Goal: Navigation & Orientation: Find specific page/section

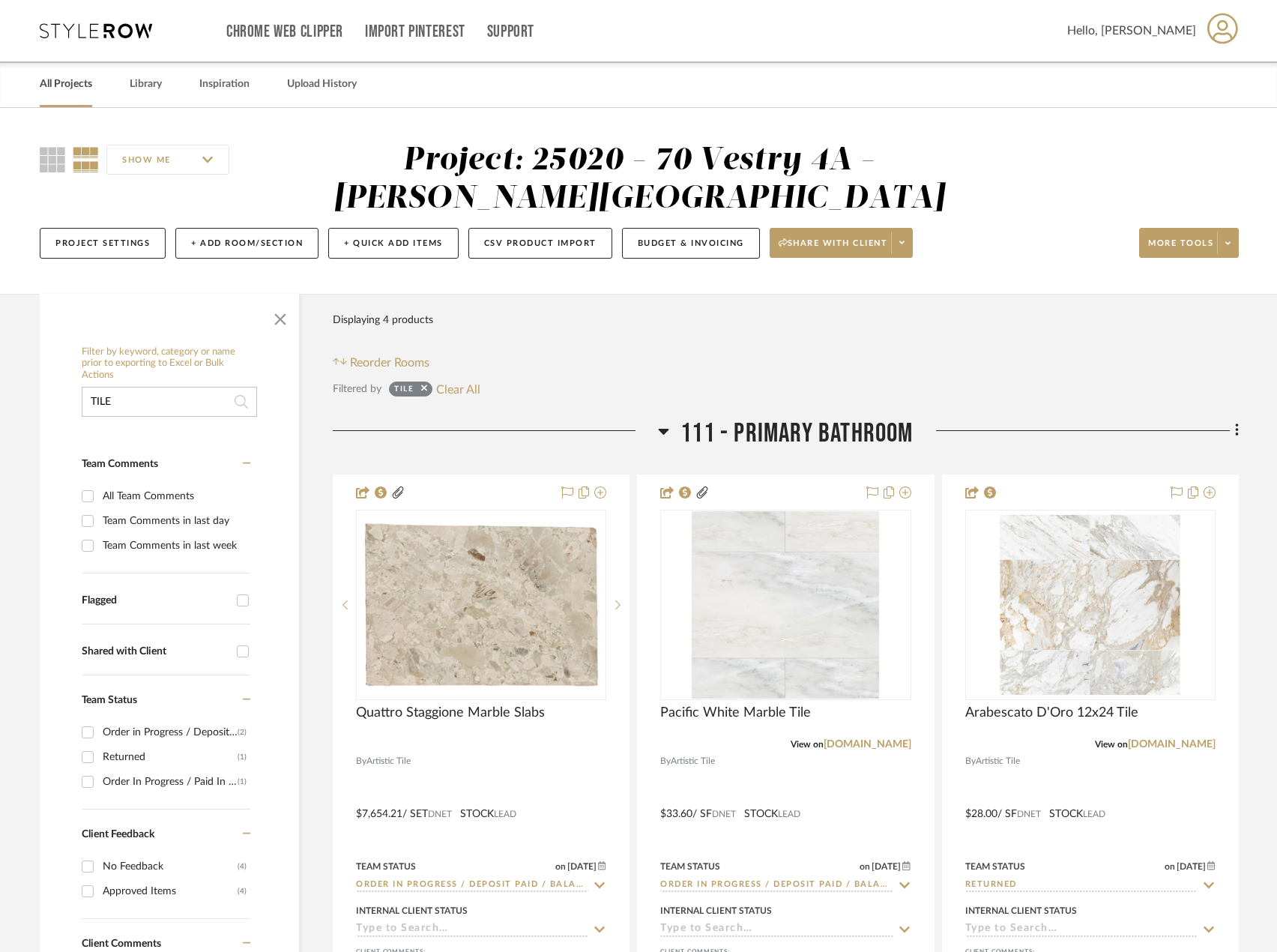
click at [60, 88] on link "All Projects" at bounding box center [66, 84] width 52 height 20
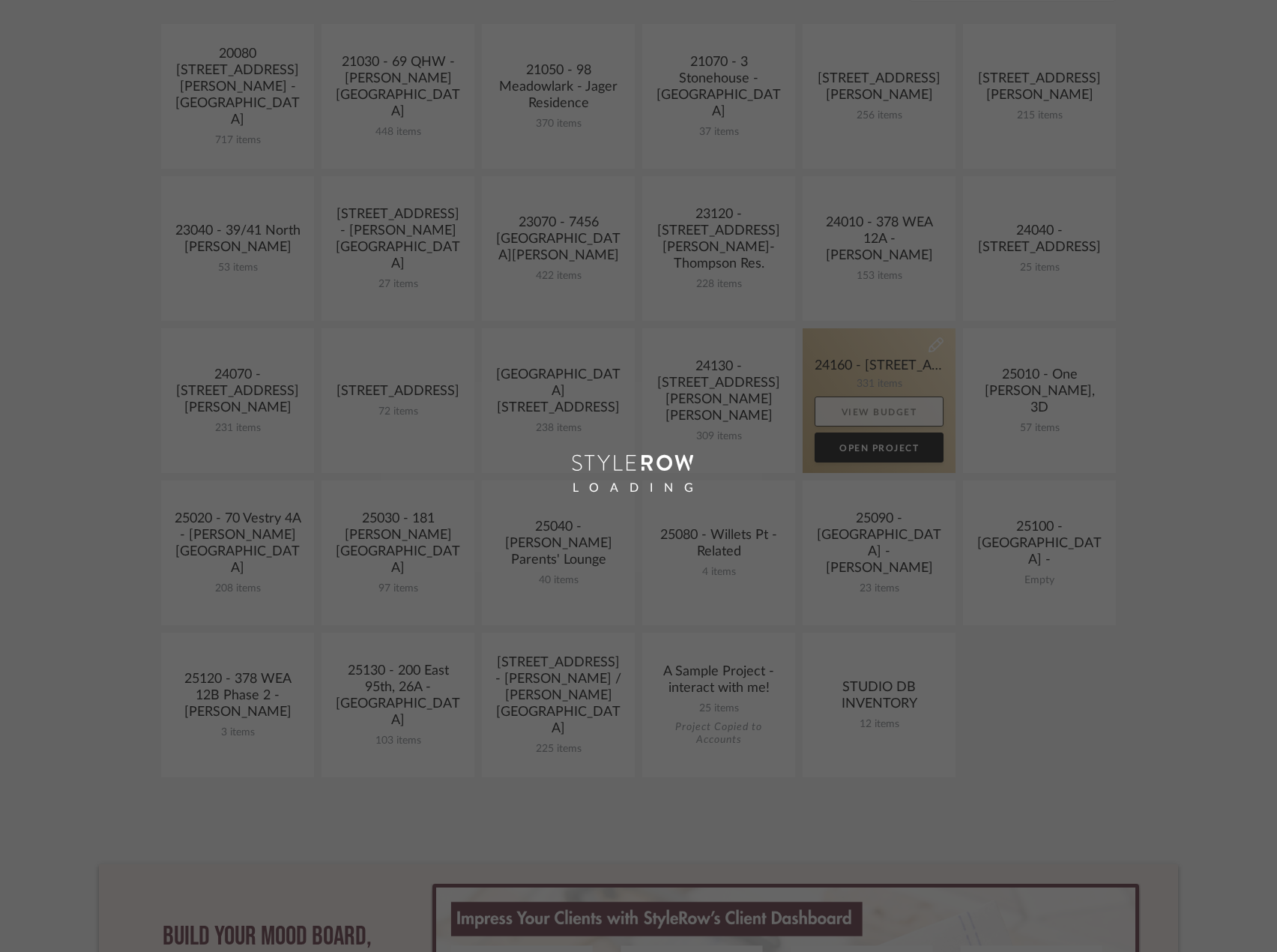
scroll to position [375, 0]
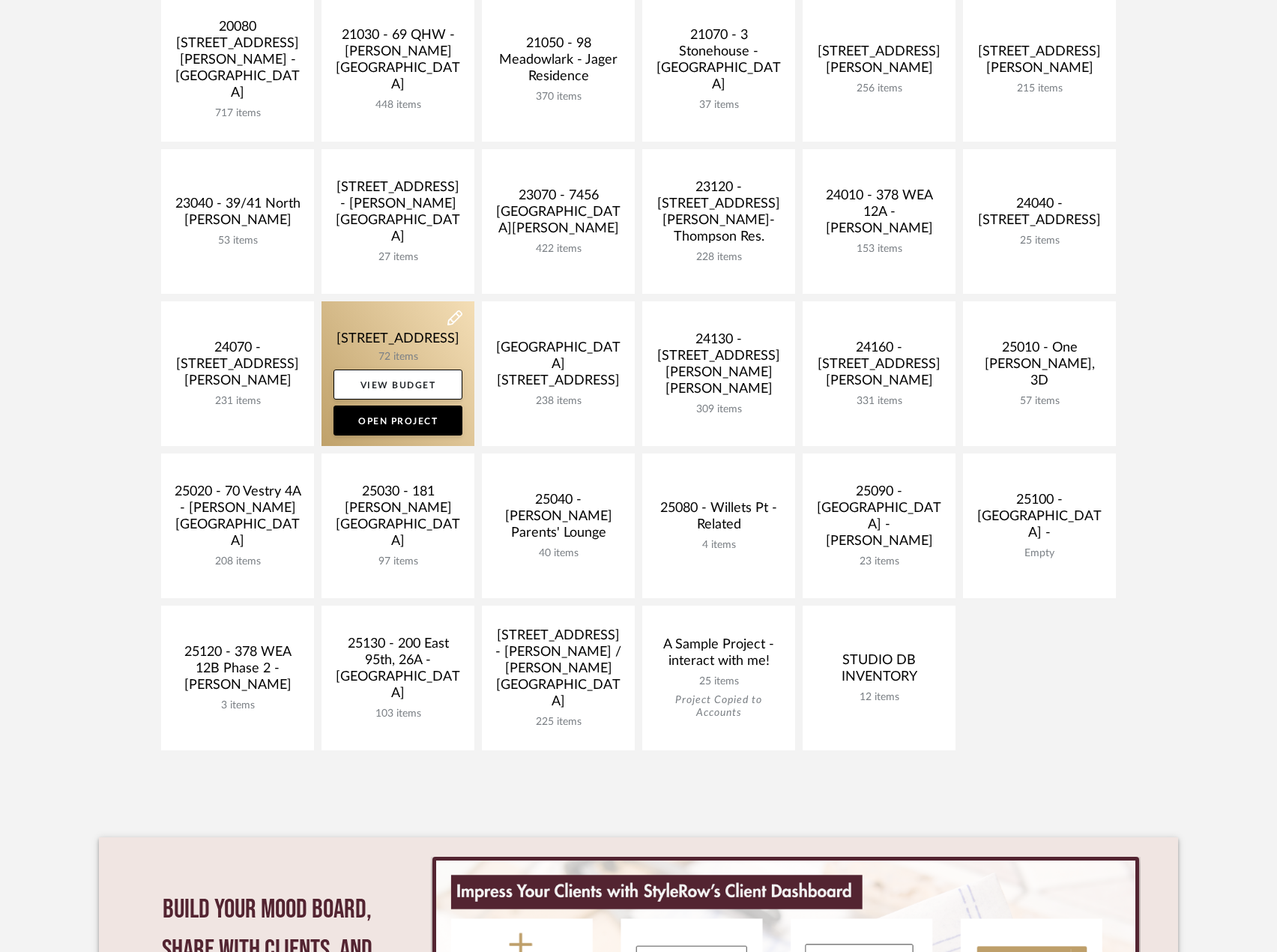
click at [425, 339] on link at bounding box center [398, 374] width 153 height 145
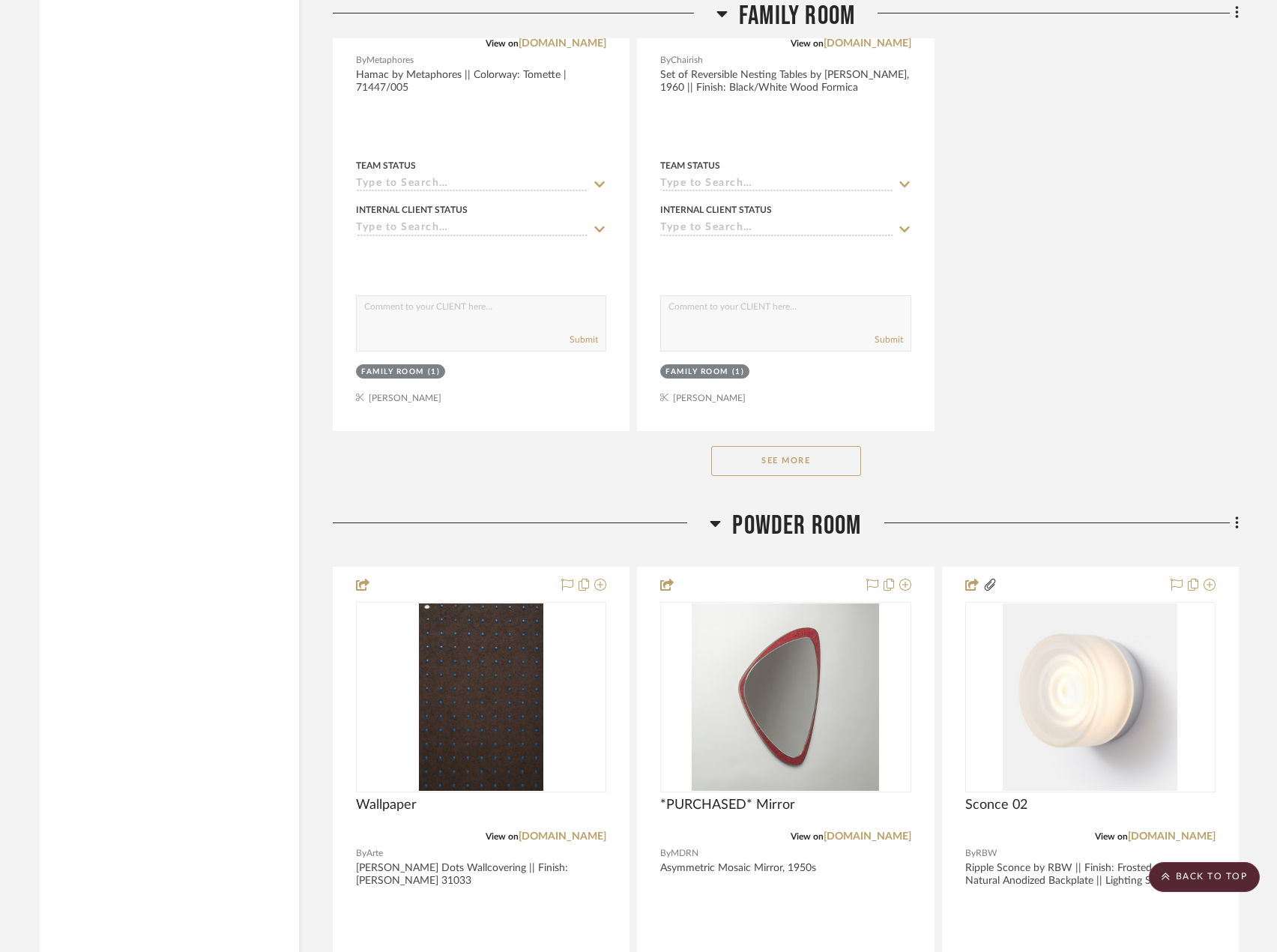
scroll to position [3149, 0]
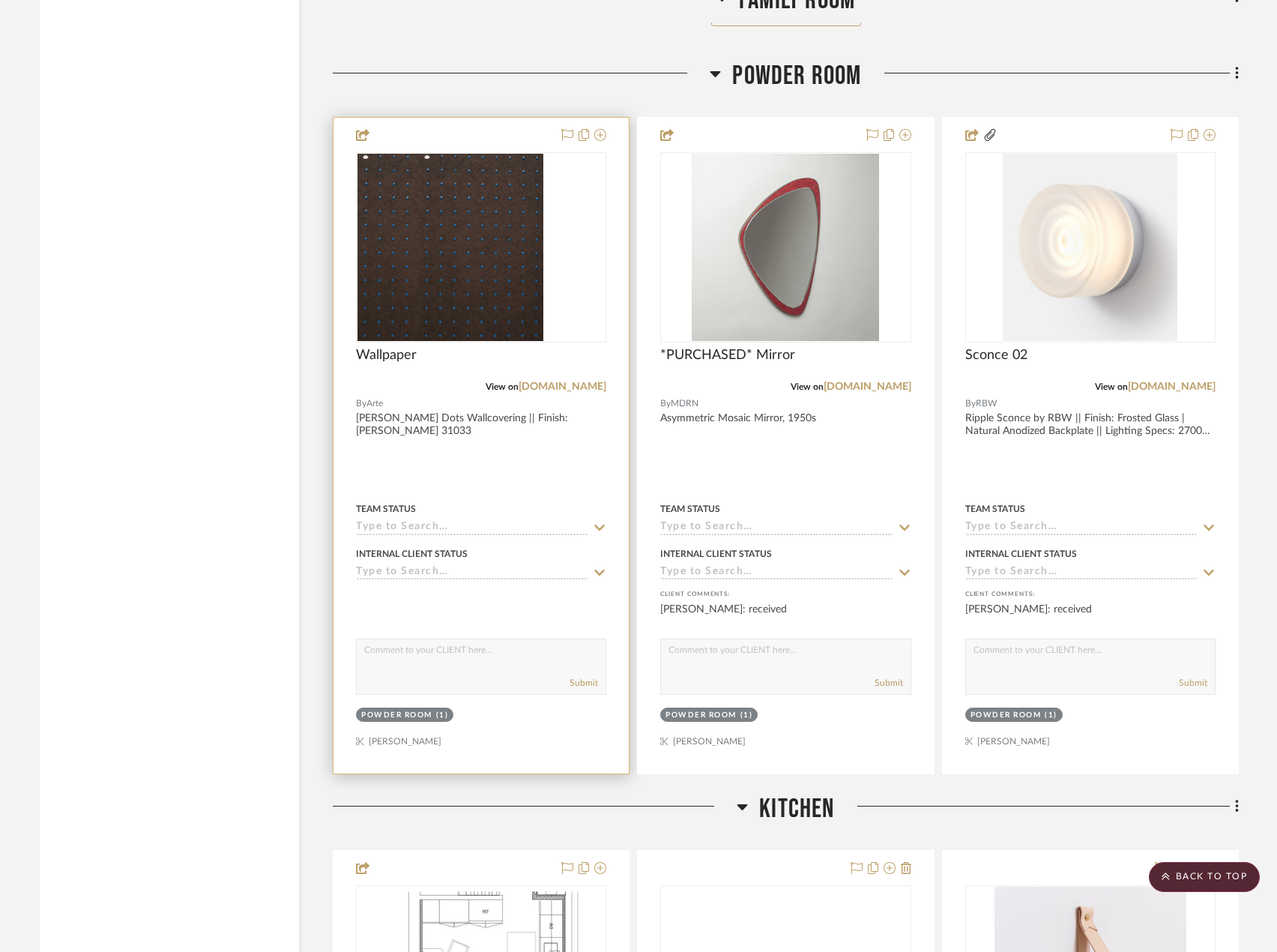
click at [549, 282] on div at bounding box center [481, 248] width 250 height 190
click at [503, 270] on img "0" at bounding box center [481, 247] width 125 height 187
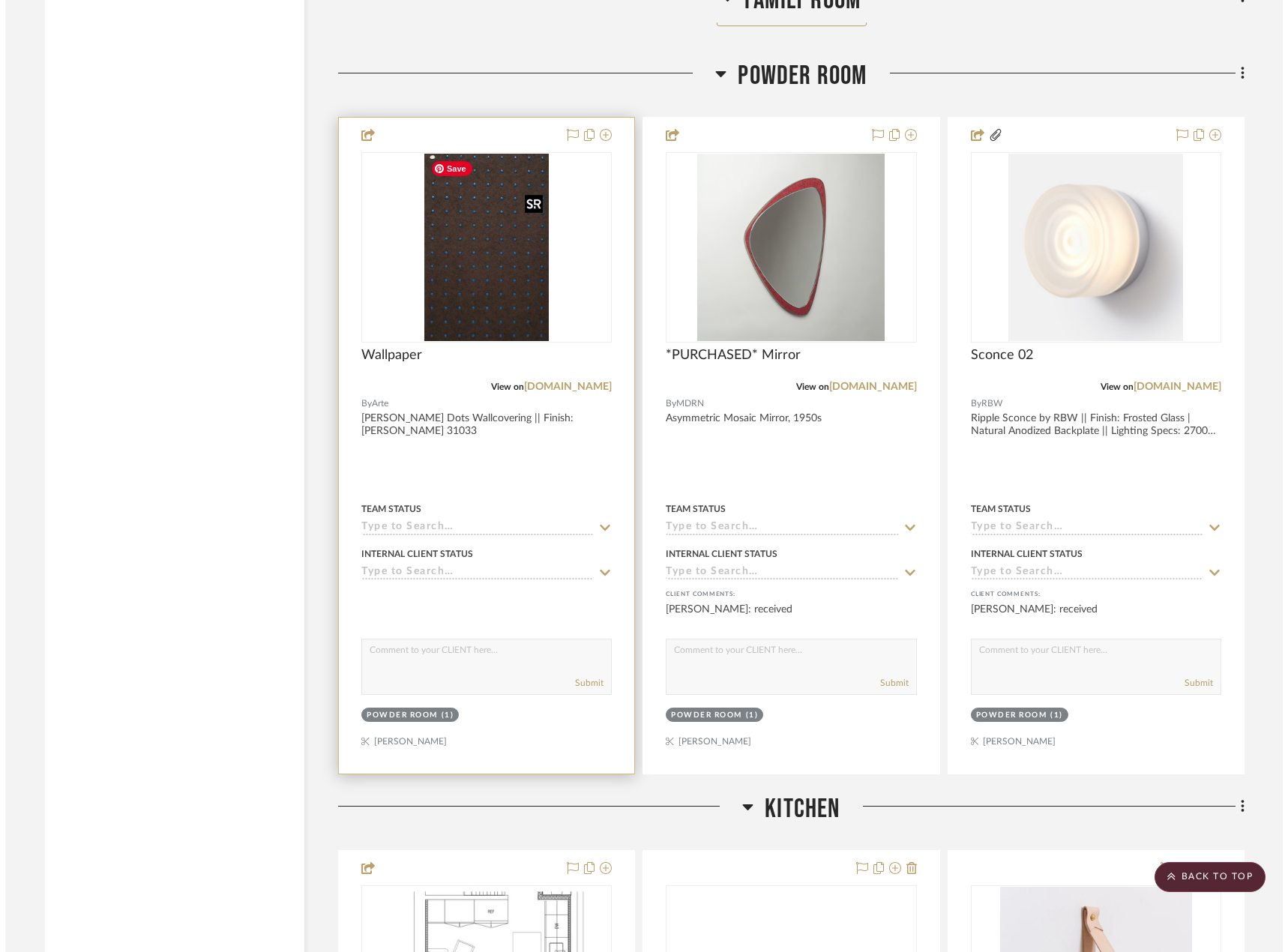
scroll to position [0, 0]
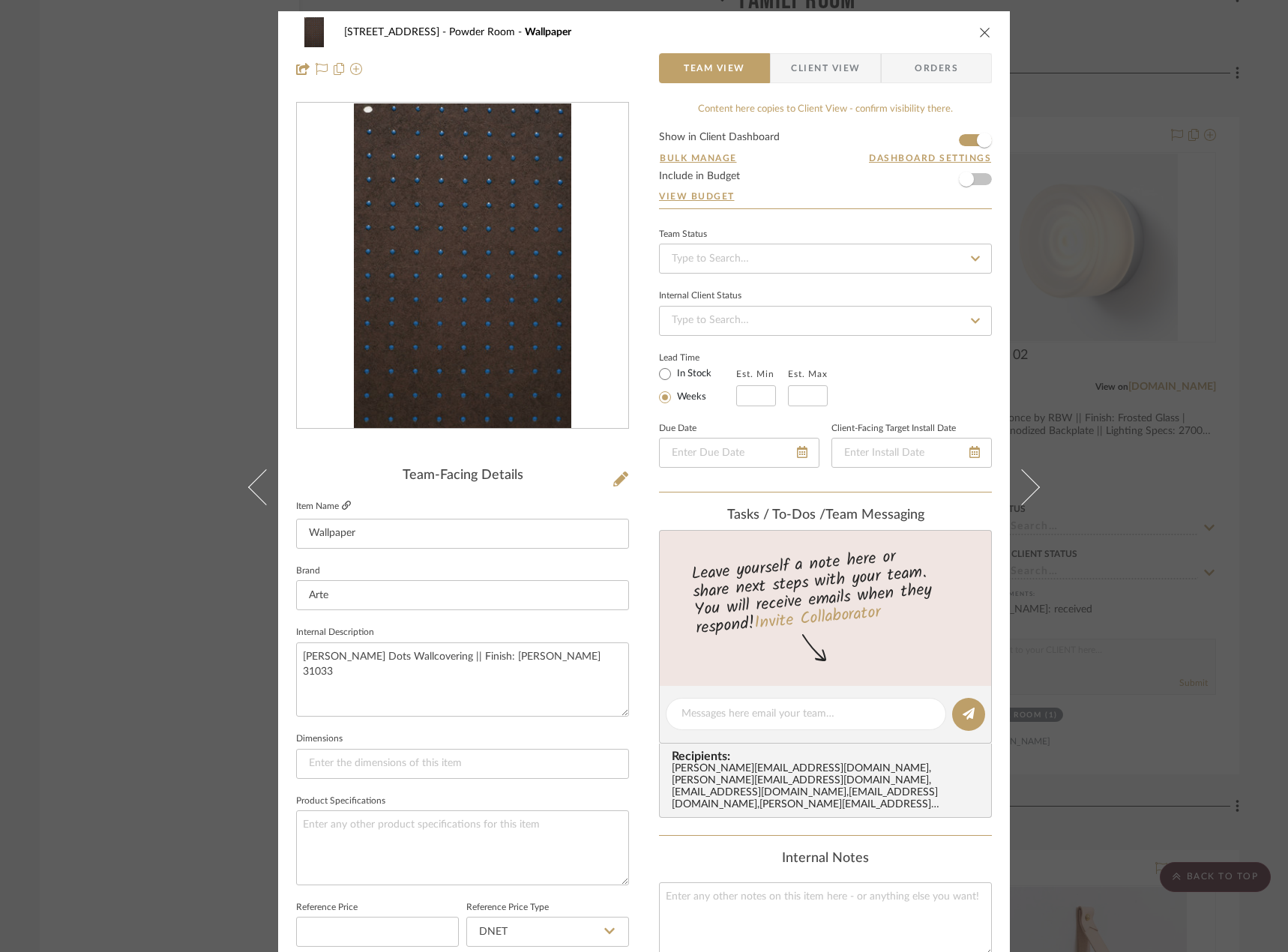
click at [342, 504] on icon at bounding box center [346, 505] width 9 height 9
click at [168, 173] on div "24080 - [STREET_ADDRESS] Powder Room Wallpaper Team View Client View Orders Tea…" at bounding box center [644, 476] width 1288 height 952
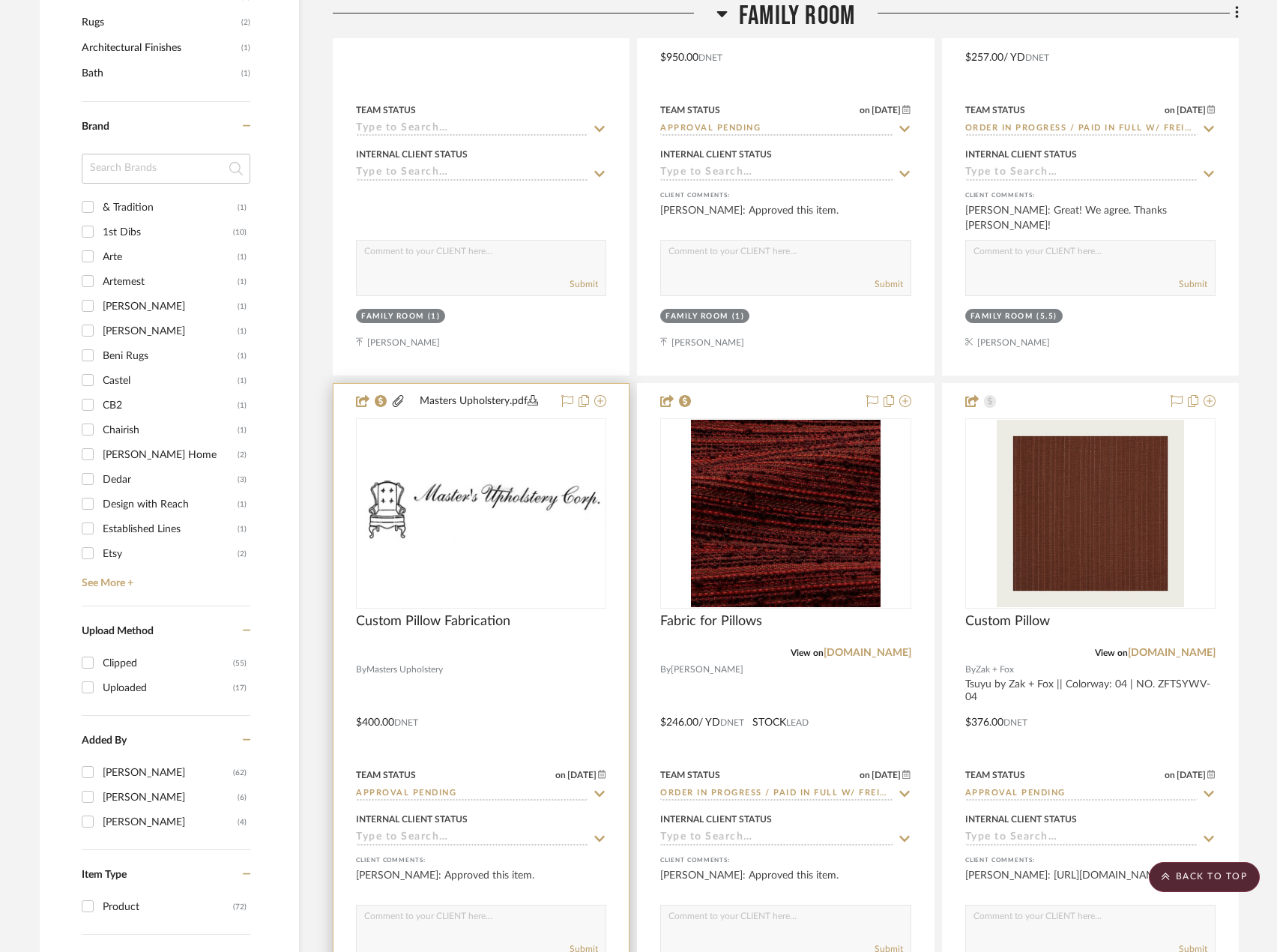
scroll to position [900, 0]
